Goal: Find specific page/section: Find specific page/section

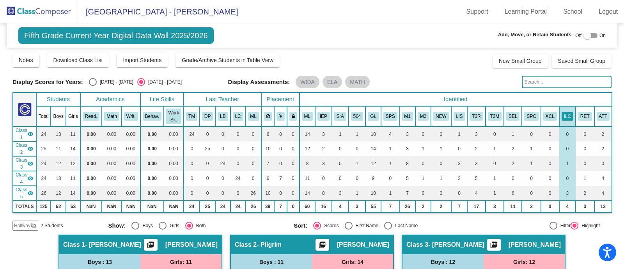
scroll to position [195, 0]
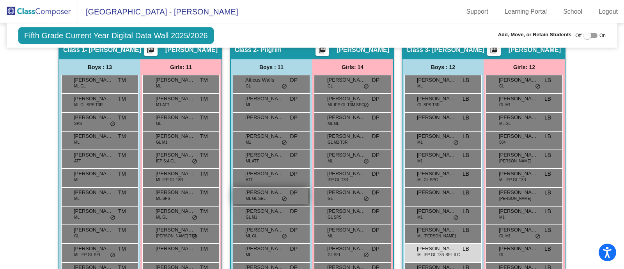
click at [267, 190] on span "[PERSON_NAME]" at bounding box center [264, 192] width 39 height 8
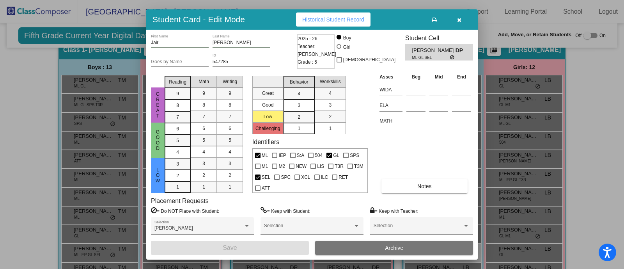
click at [224, 62] on input "547285" at bounding box center [242, 61] width 58 height 5
click at [461, 20] on button "button" at bounding box center [459, 19] width 25 height 14
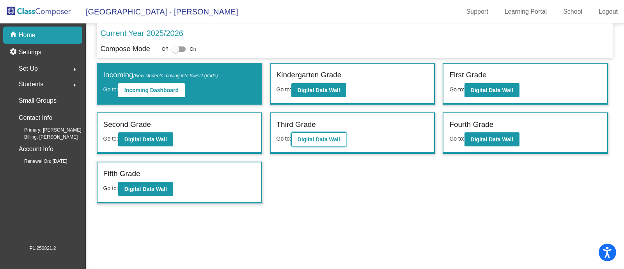
click at [324, 137] on b "Digital Data Wall" at bounding box center [319, 139] width 43 height 6
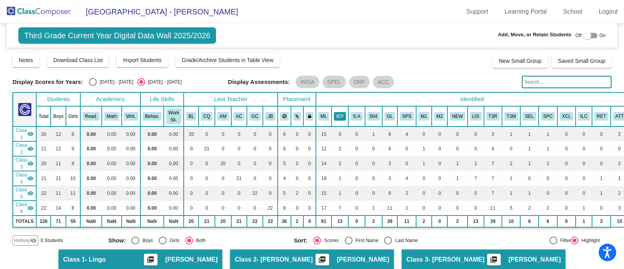
click at [335, 116] on button "IEP" at bounding box center [340, 116] width 12 height 9
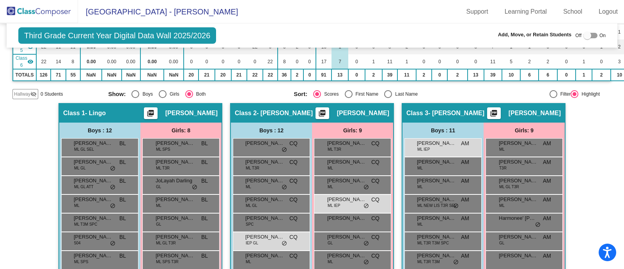
scroll to position [195, 0]
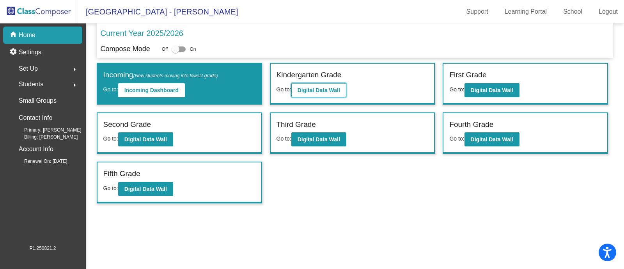
click at [326, 91] on b "Digital Data Wall" at bounding box center [319, 90] width 43 height 6
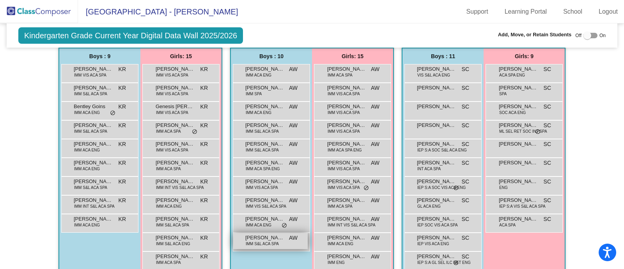
scroll to position [146, 0]
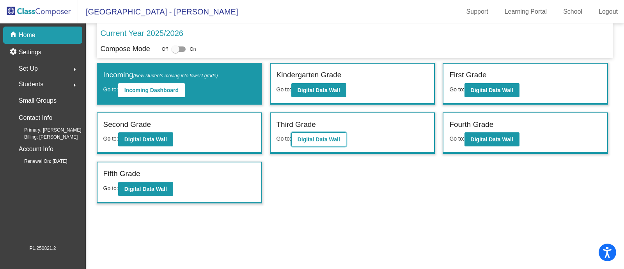
click at [322, 133] on button "Digital Data Wall" at bounding box center [318, 139] width 55 height 14
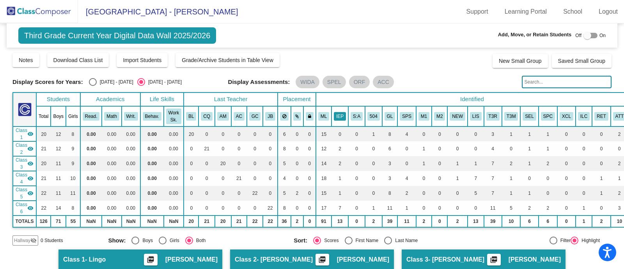
click at [338, 117] on button "IEP" at bounding box center [340, 116] width 12 height 9
click at [529, 82] on input "text" at bounding box center [567, 82] width 90 height 12
type input "guiber"
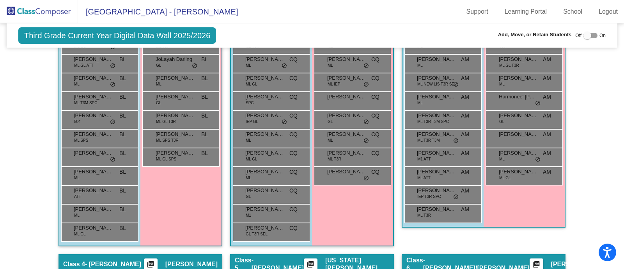
scroll to position [170, 0]
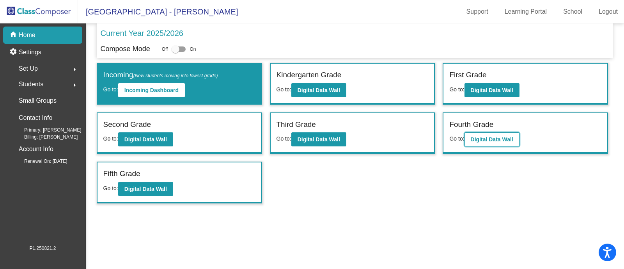
click at [479, 138] on b "Digital Data Wall" at bounding box center [492, 139] width 43 height 6
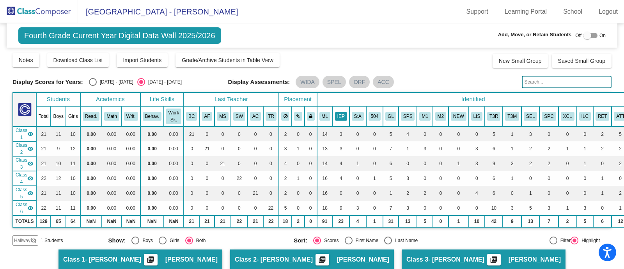
click at [336, 117] on button "IEP" at bounding box center [341, 116] width 12 height 9
click at [579, 115] on button "ILC" at bounding box center [585, 116] width 12 height 9
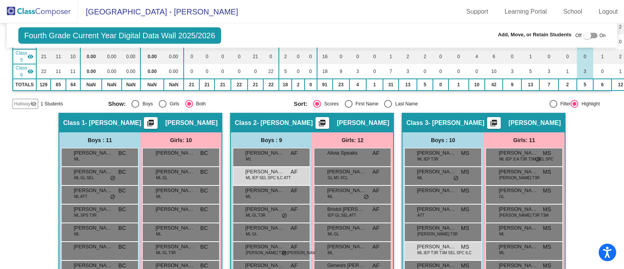
scroll to position [88, 0]
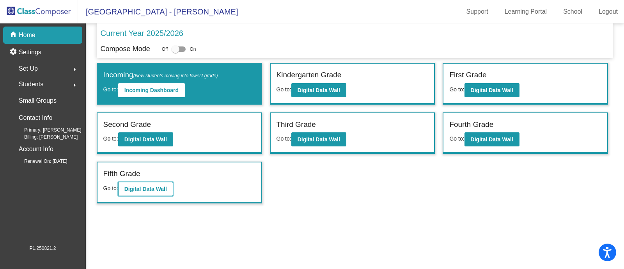
click at [150, 182] on button "Digital Data Wall" at bounding box center [145, 189] width 55 height 14
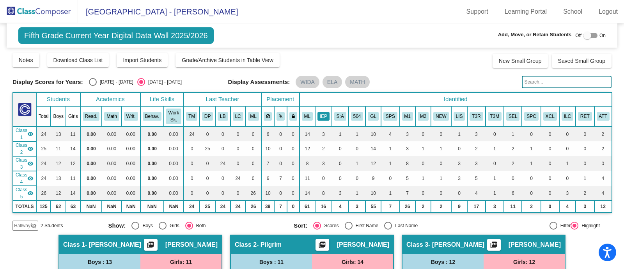
click at [322, 116] on button "IEP" at bounding box center [323, 116] width 12 height 9
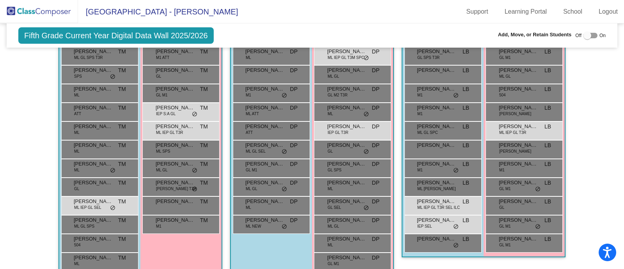
scroll to position [46, 0]
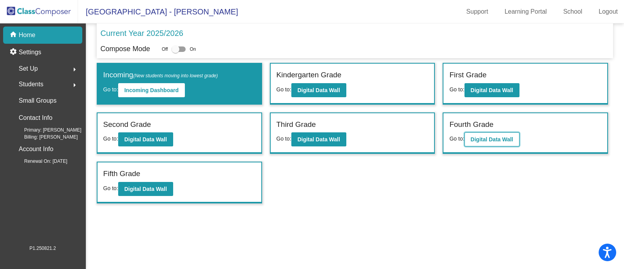
click at [501, 137] on b "Digital Data Wall" at bounding box center [492, 139] width 43 height 6
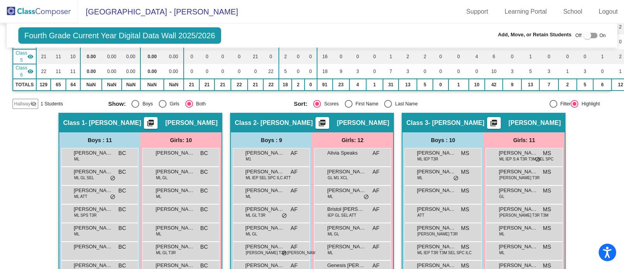
scroll to position [185, 0]
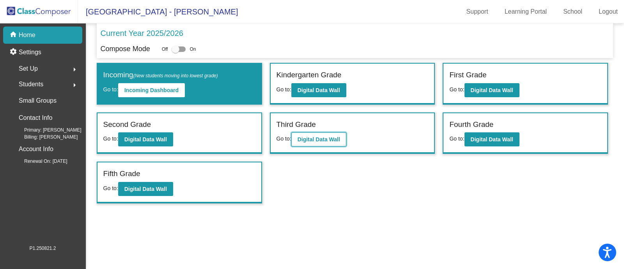
click at [315, 139] on b "Digital Data Wall" at bounding box center [319, 139] width 43 height 6
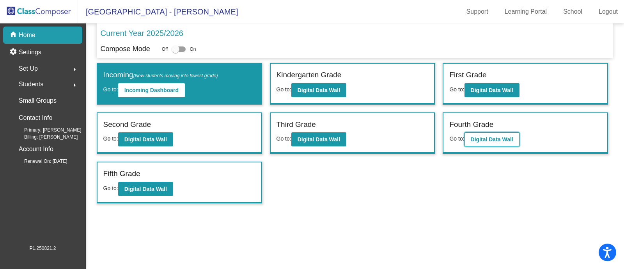
click at [501, 138] on b "Digital Data Wall" at bounding box center [492, 139] width 43 height 6
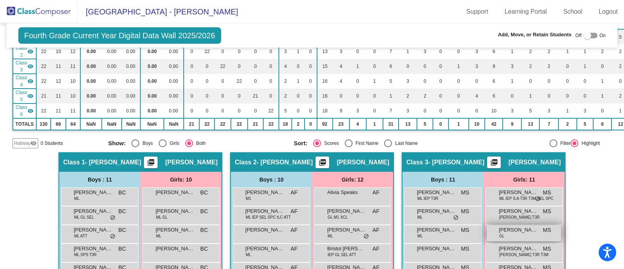
scroll to position [48, 0]
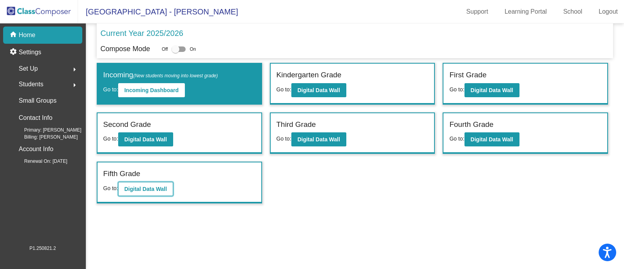
click at [145, 187] on b "Digital Data Wall" at bounding box center [145, 189] width 43 height 6
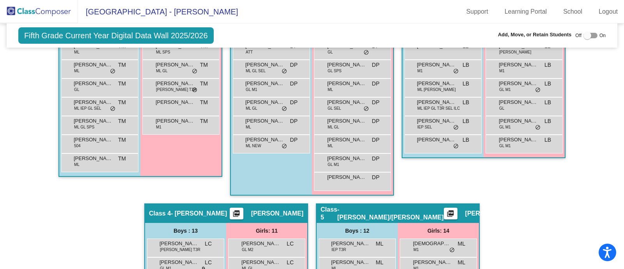
scroll to position [439, 0]
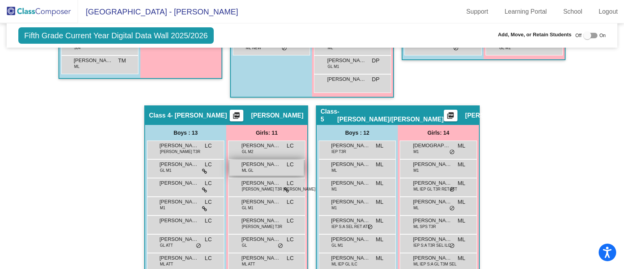
click at [259, 163] on span "[PERSON_NAME]" at bounding box center [260, 164] width 39 height 8
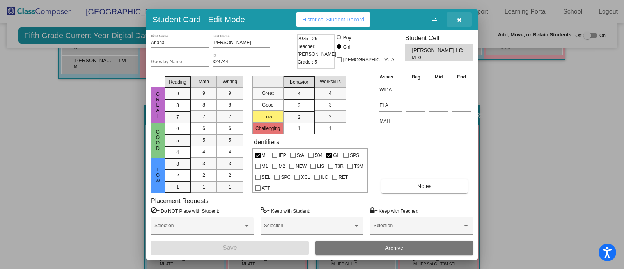
click at [458, 20] on icon "button" at bounding box center [459, 19] width 4 height 5
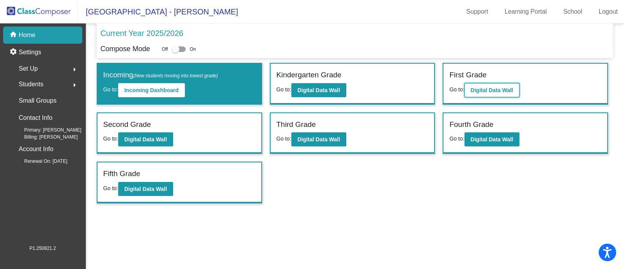
click at [483, 89] on b "Digital Data Wall" at bounding box center [492, 90] width 43 height 6
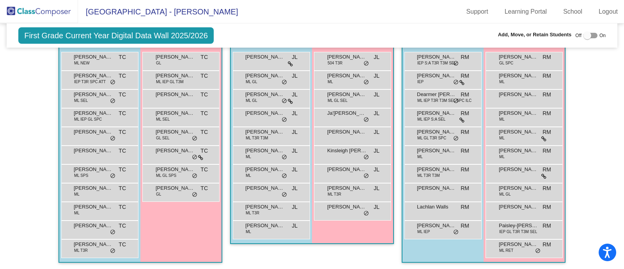
scroll to position [524, 0]
